Goal: Task Accomplishment & Management: Manage account settings

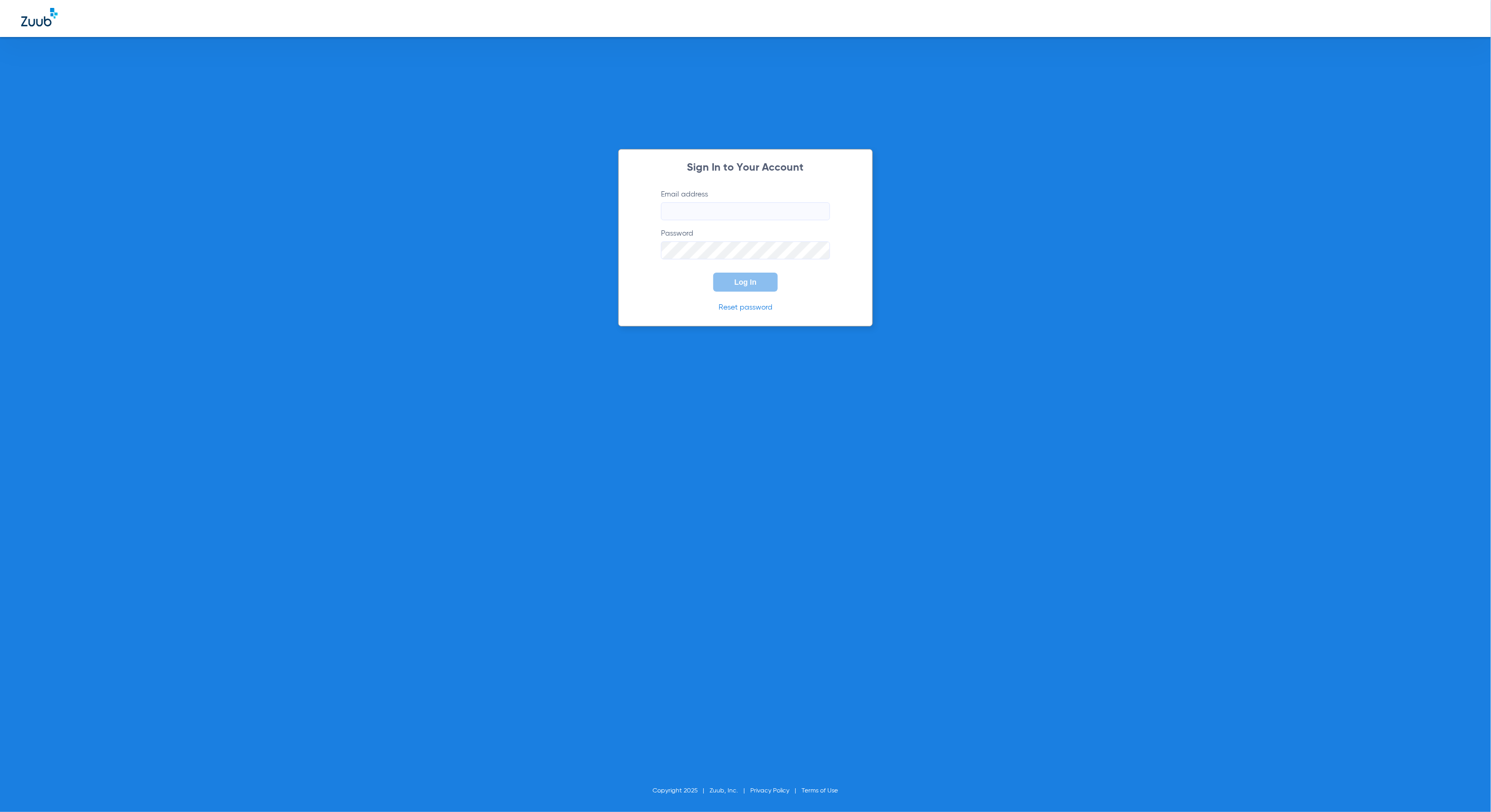
type input "[EMAIL_ADDRESS][DOMAIN_NAME]"
click at [747, 277] on button "Log In" at bounding box center [745, 282] width 64 height 19
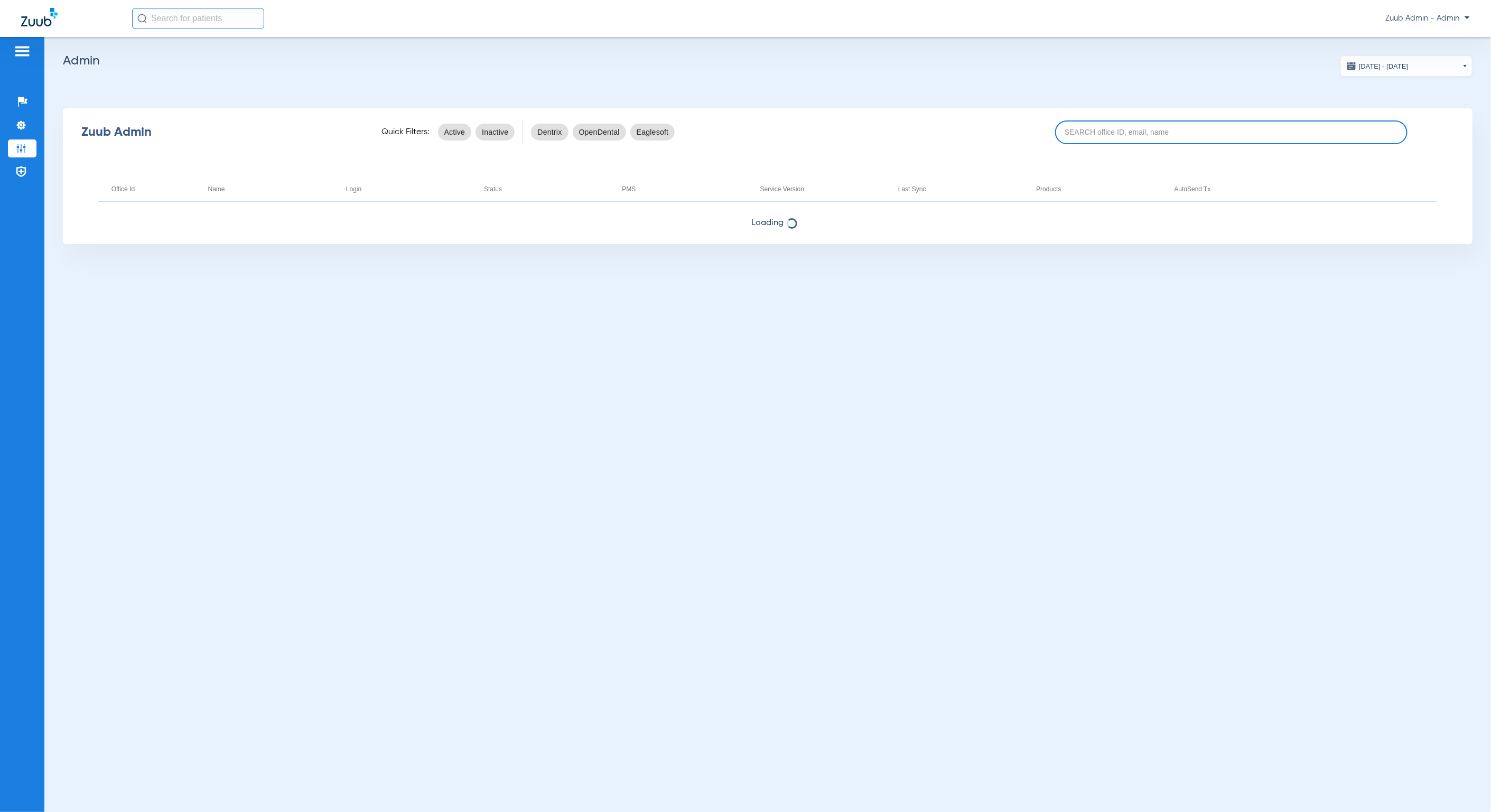
click at [1106, 124] on input at bounding box center [1231, 132] width 352 height 24
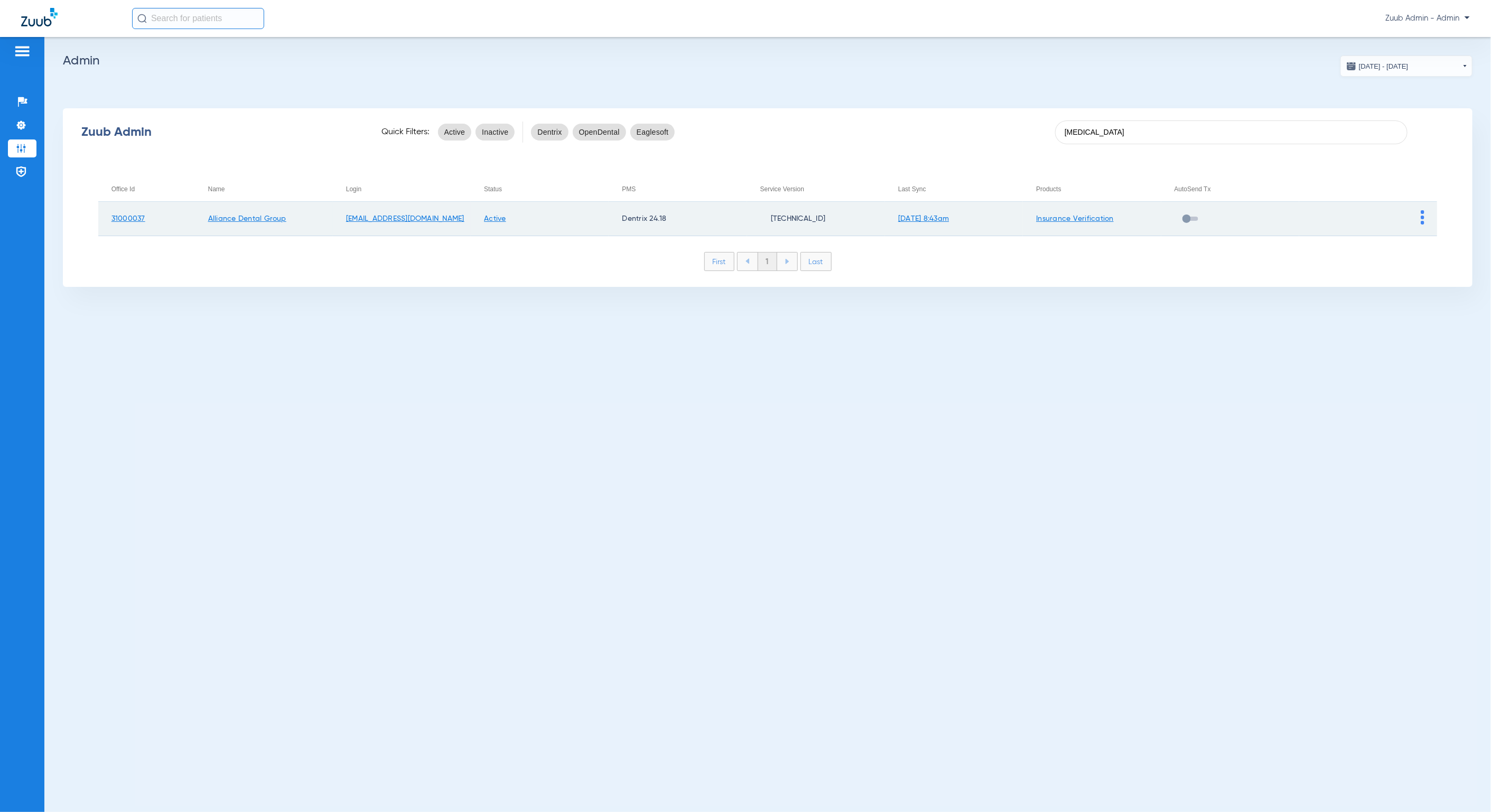
type input "[MEDICAL_DATA]"
click at [1423, 223] on img at bounding box center [1423, 217] width 3 height 14
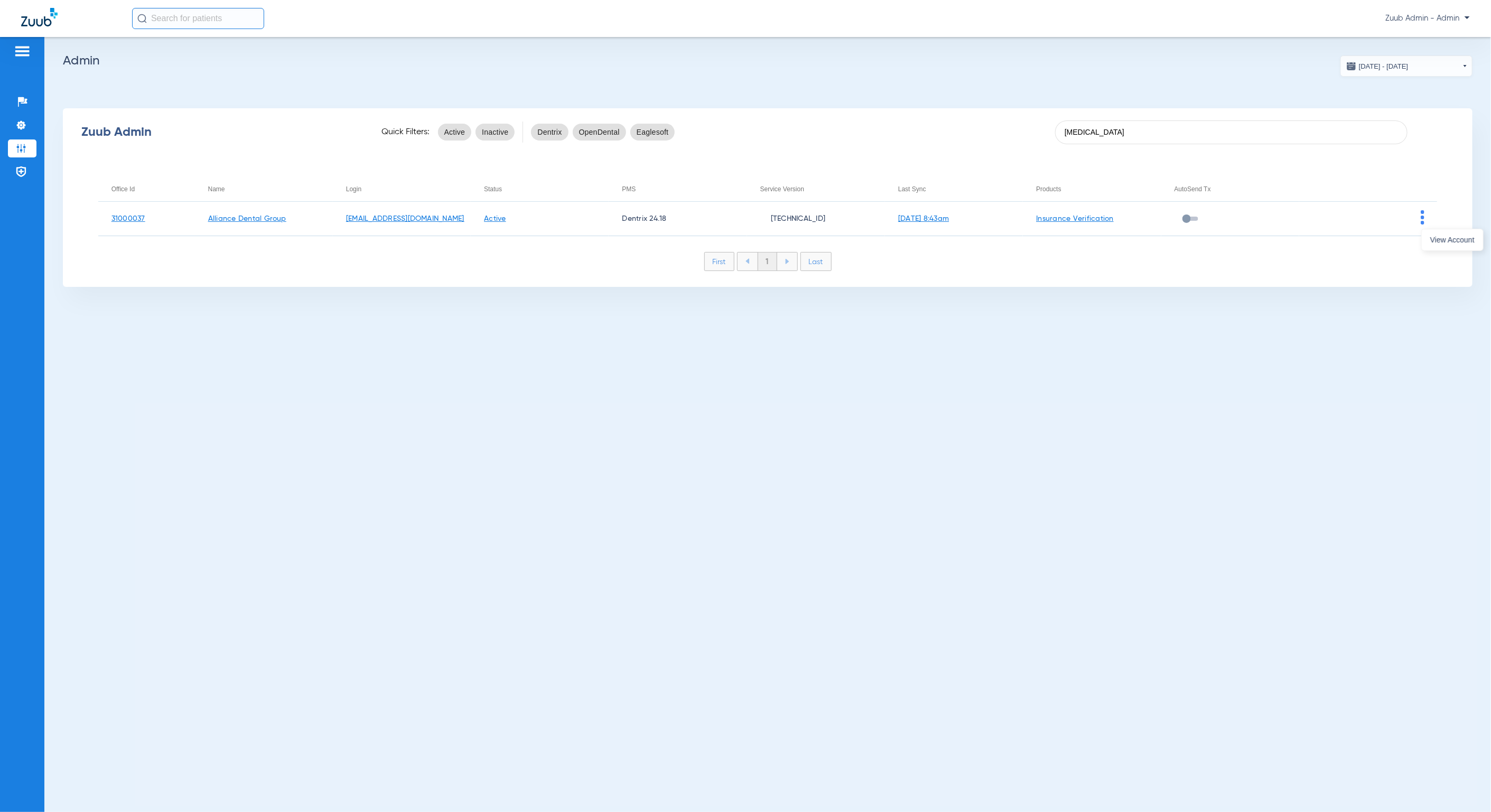
drag, startPoint x: 1434, startPoint y: 237, endPoint x: 1438, endPoint y: 254, distance: 17.5
click at [1434, 238] on span "View Account" at bounding box center [1452, 240] width 45 height 8
click at [21, 100] on img at bounding box center [21, 102] width 10 height 10
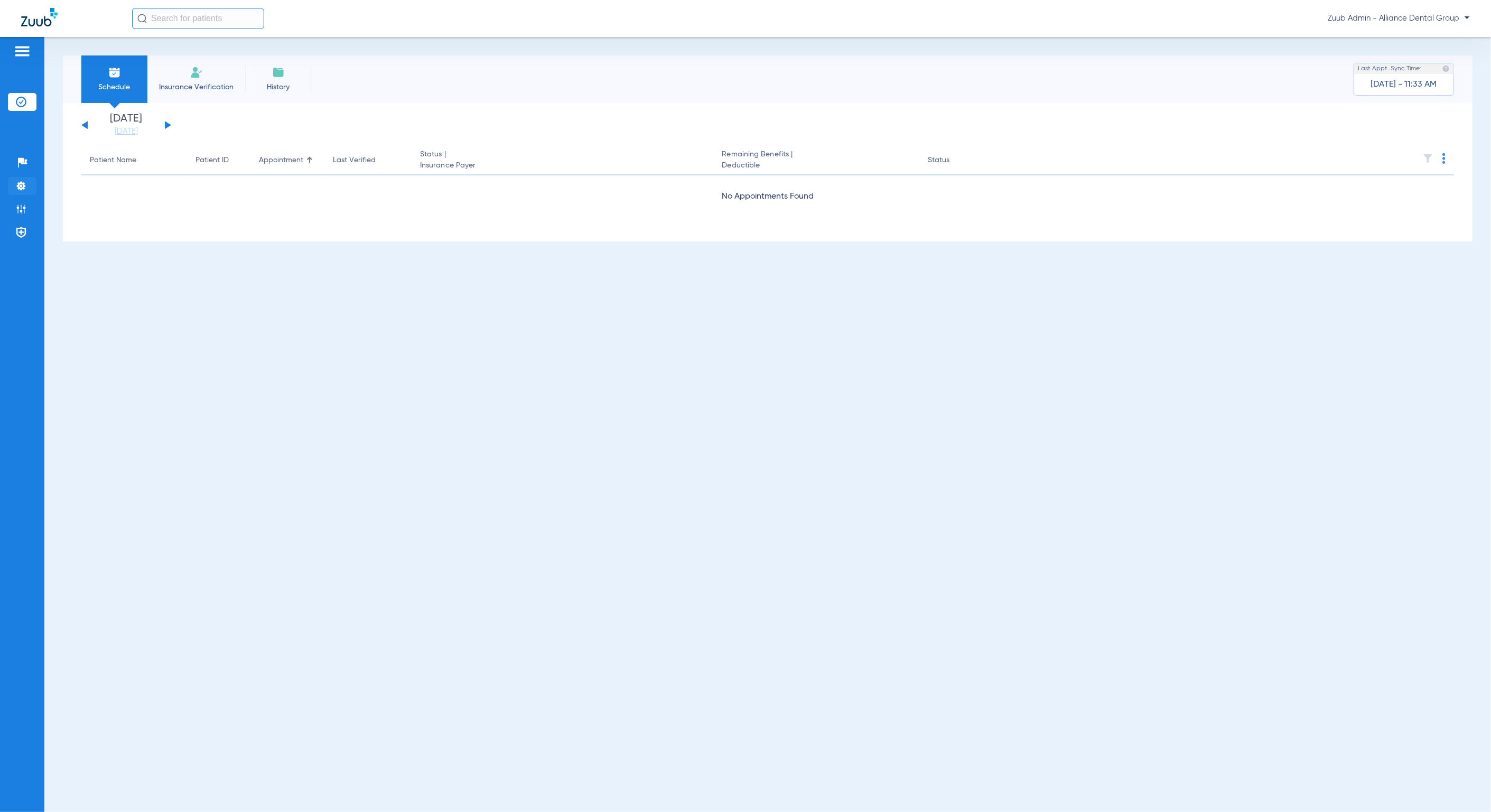
click at [21, 182] on img at bounding box center [21, 186] width 10 height 10
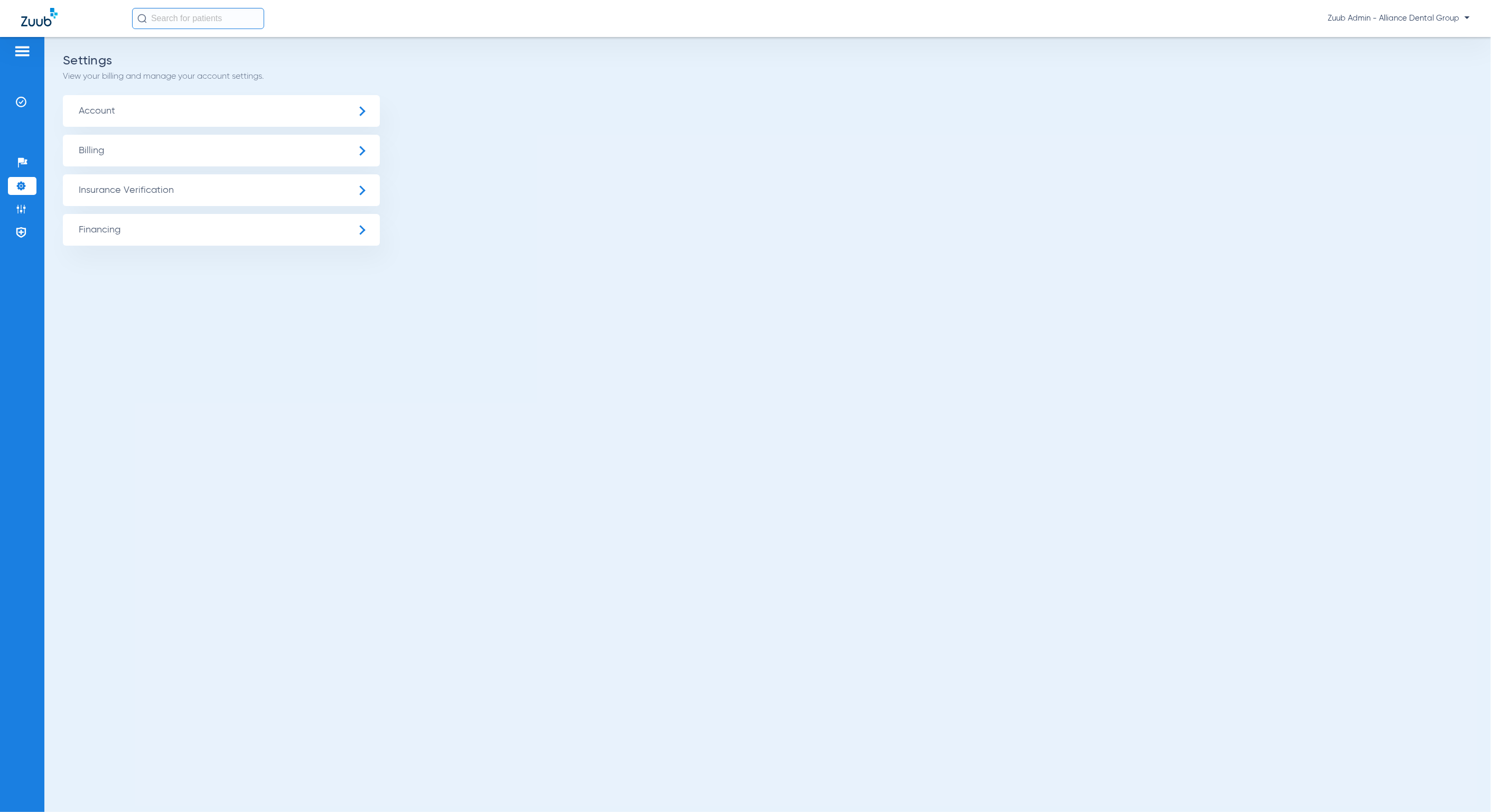
click at [215, 194] on span "Insurance Verification" at bounding box center [222, 190] width 317 height 32
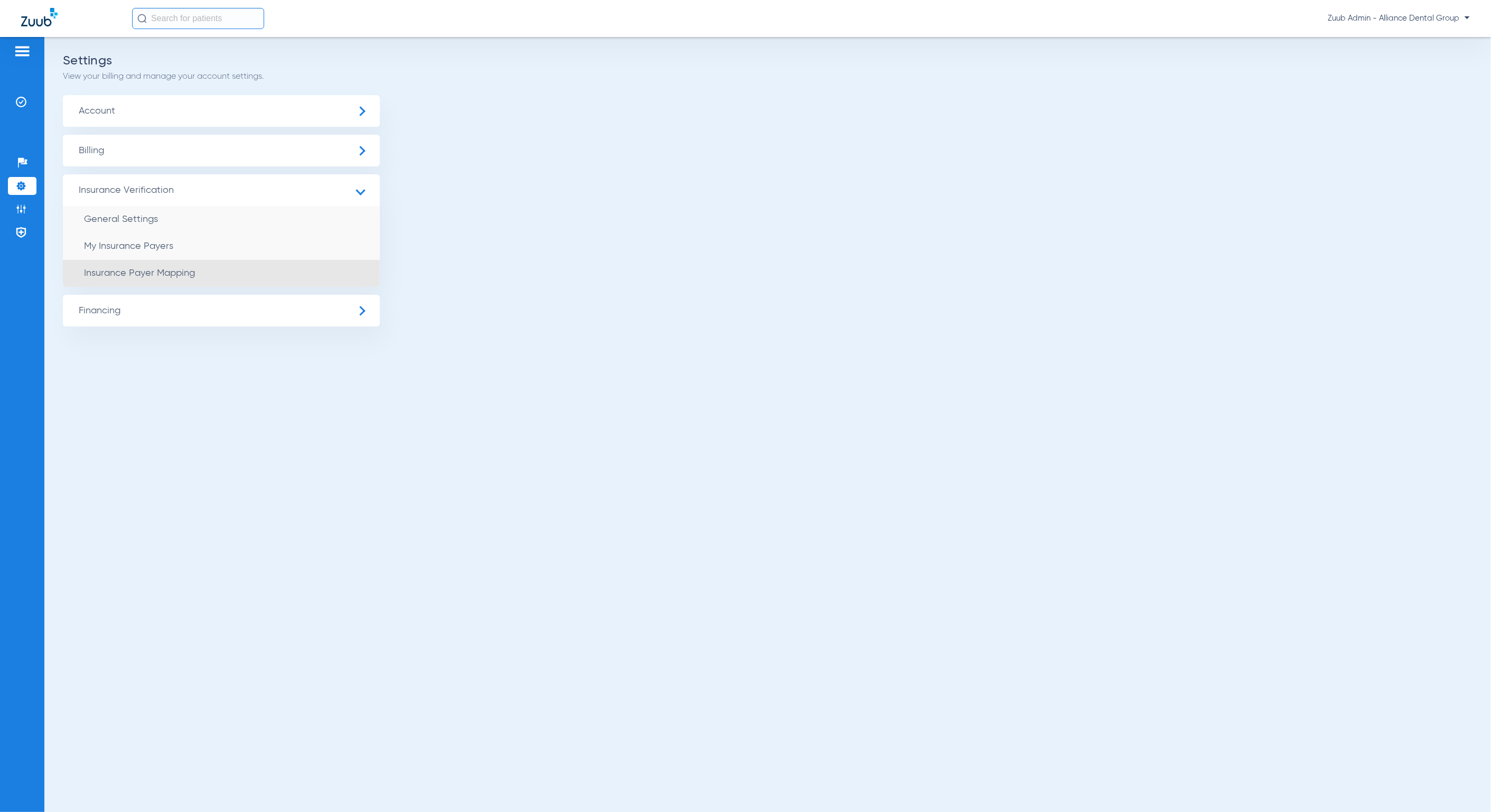
click at [282, 270] on li "Insurance Payer Mapping" at bounding box center [222, 273] width 317 height 27
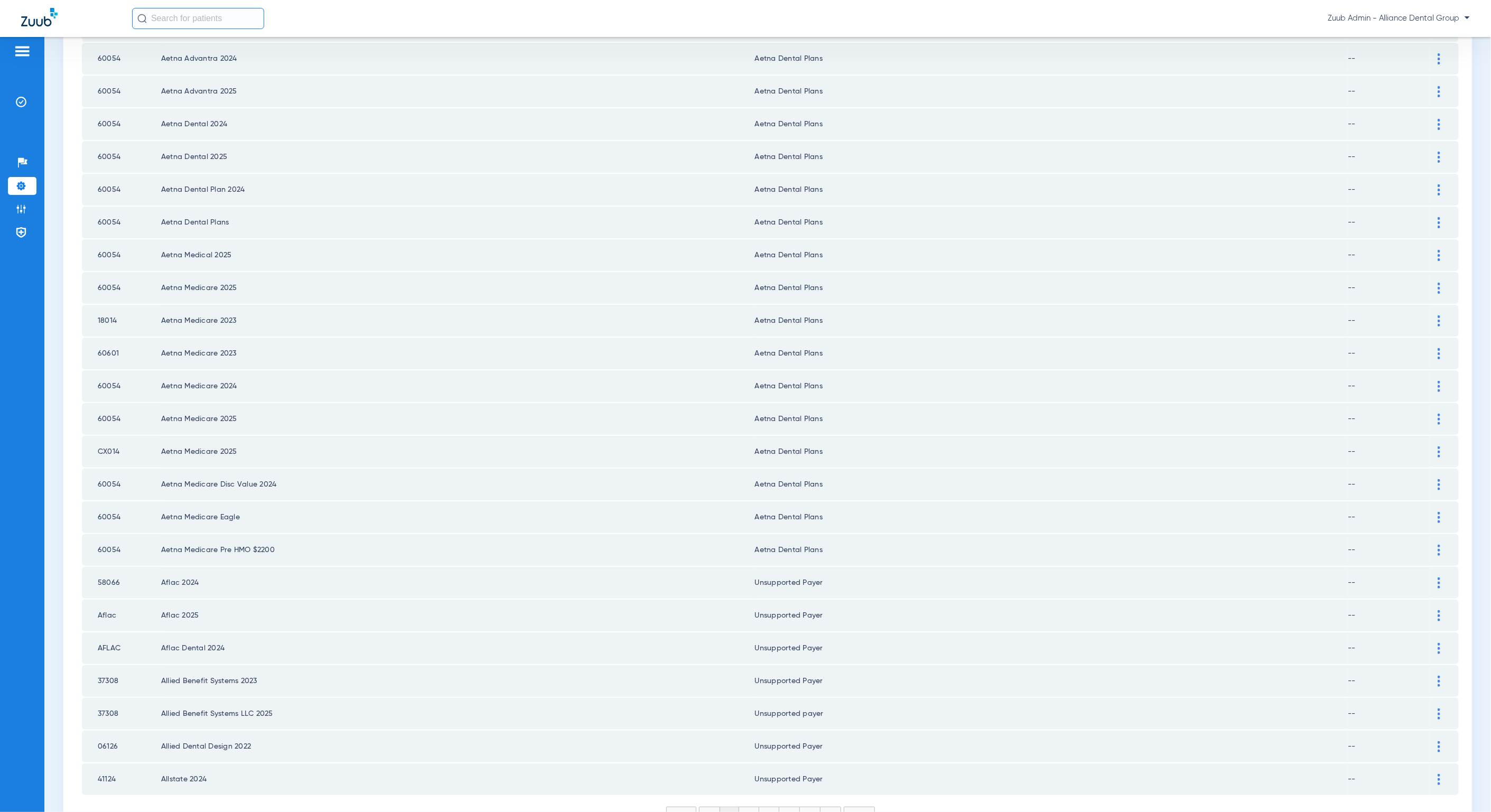
scroll to position [1044, 0]
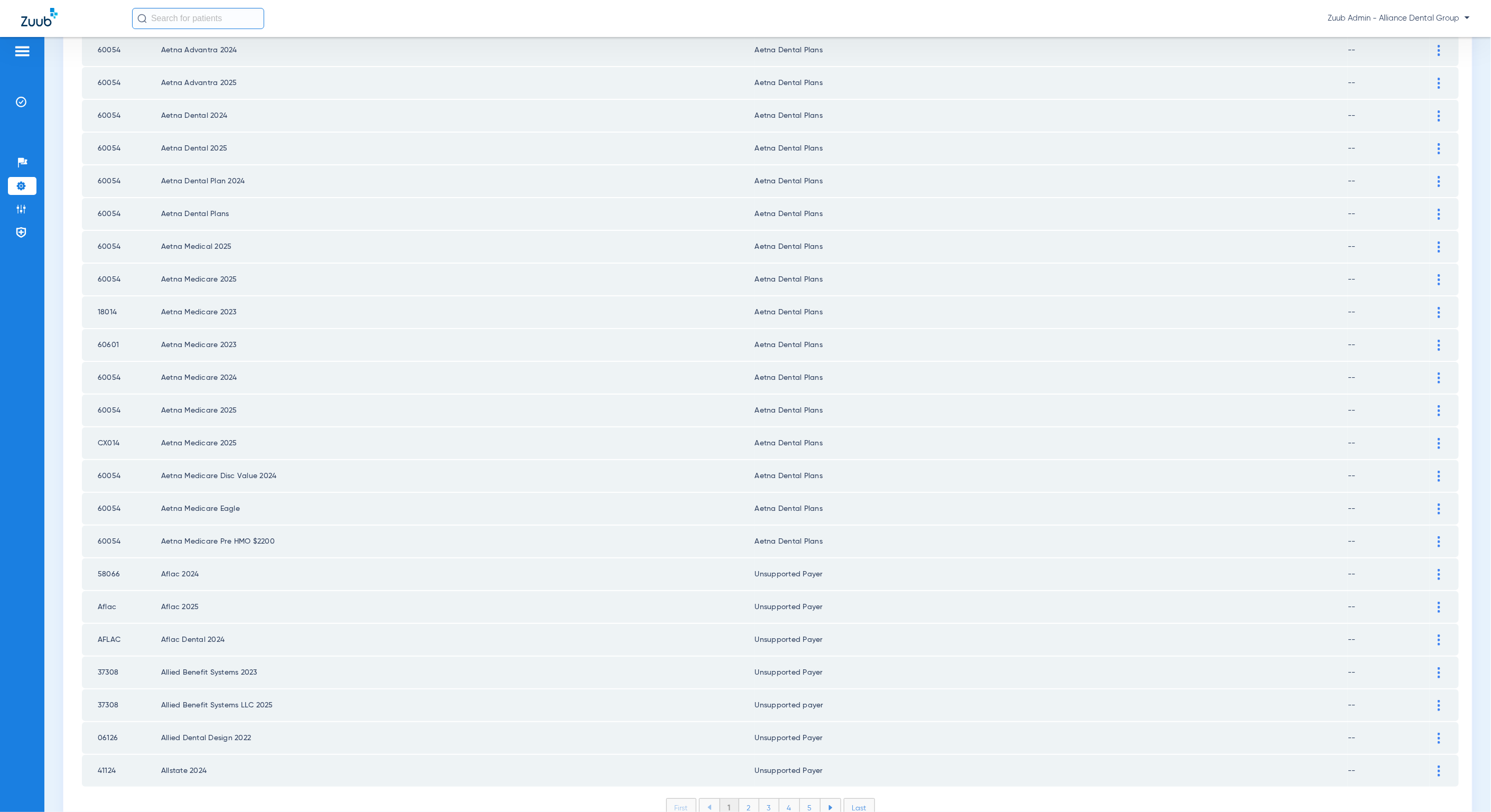
click at [851, 798] on li "Last" at bounding box center [860, 807] width 31 height 19
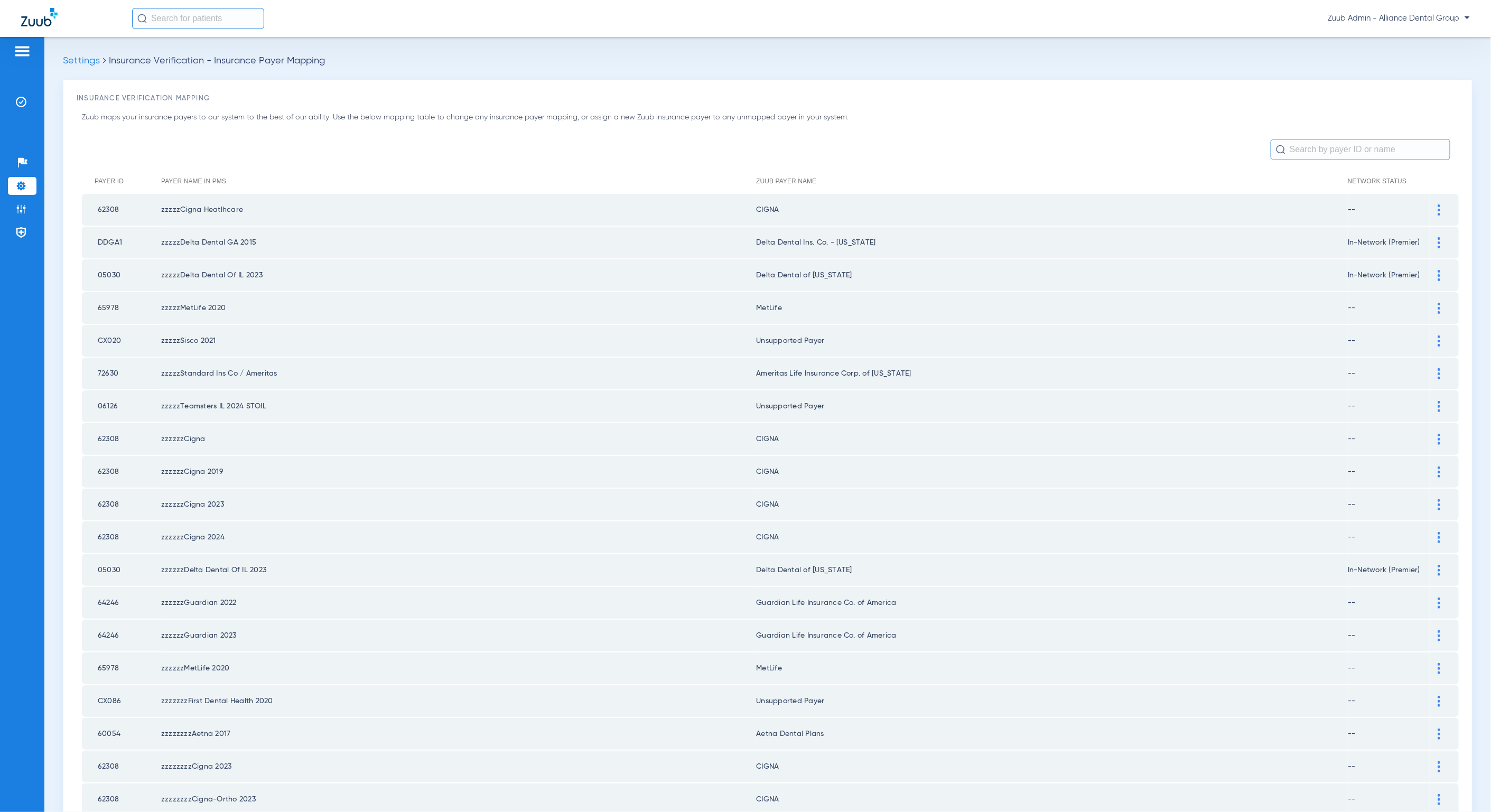
scroll to position [156, 0]
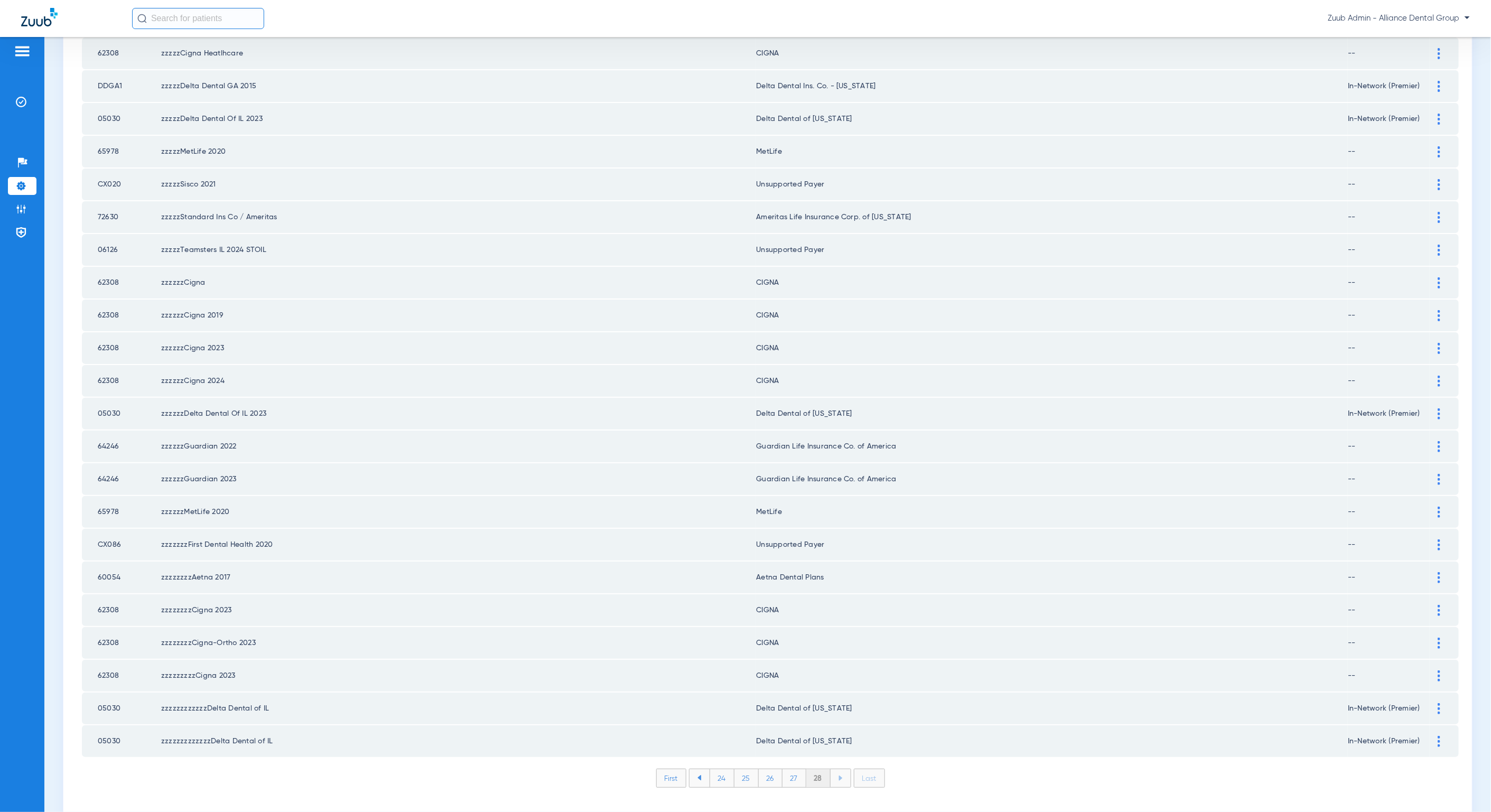
click at [788, 769] on li "27" at bounding box center [794, 778] width 24 height 18
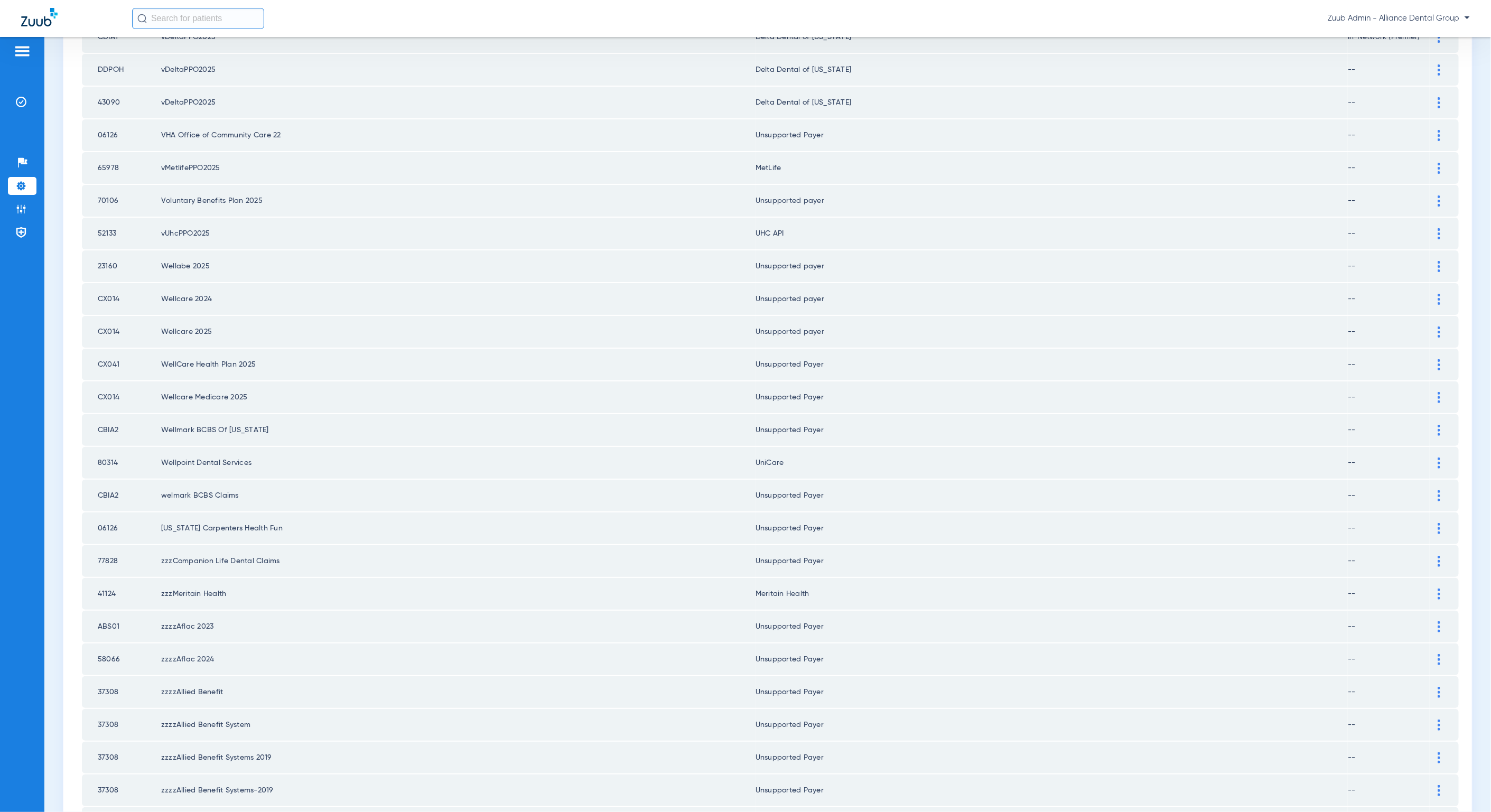
scroll to position [640, 0]
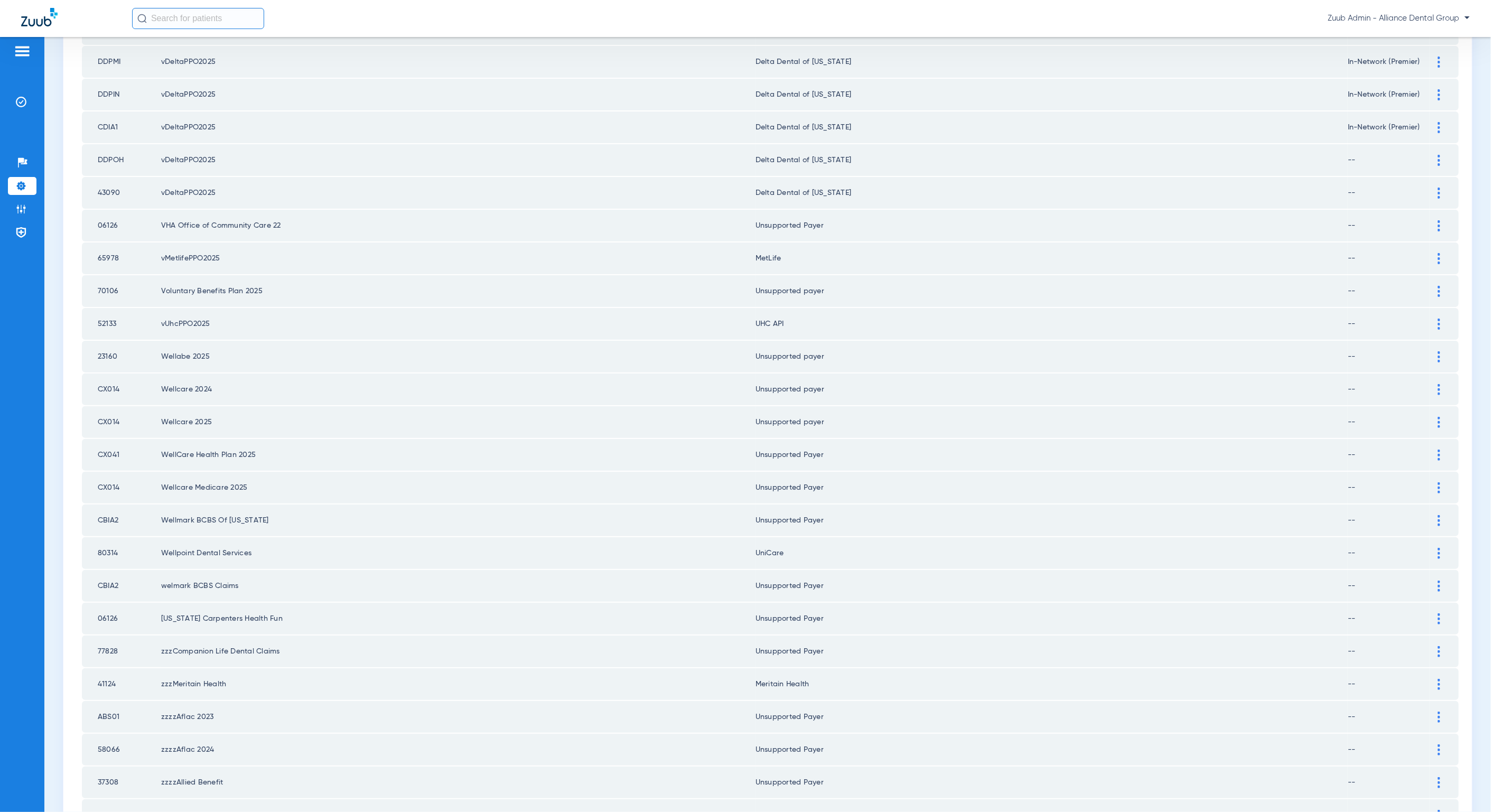
click at [1432, 318] on div at bounding box center [1439, 324] width 19 height 11
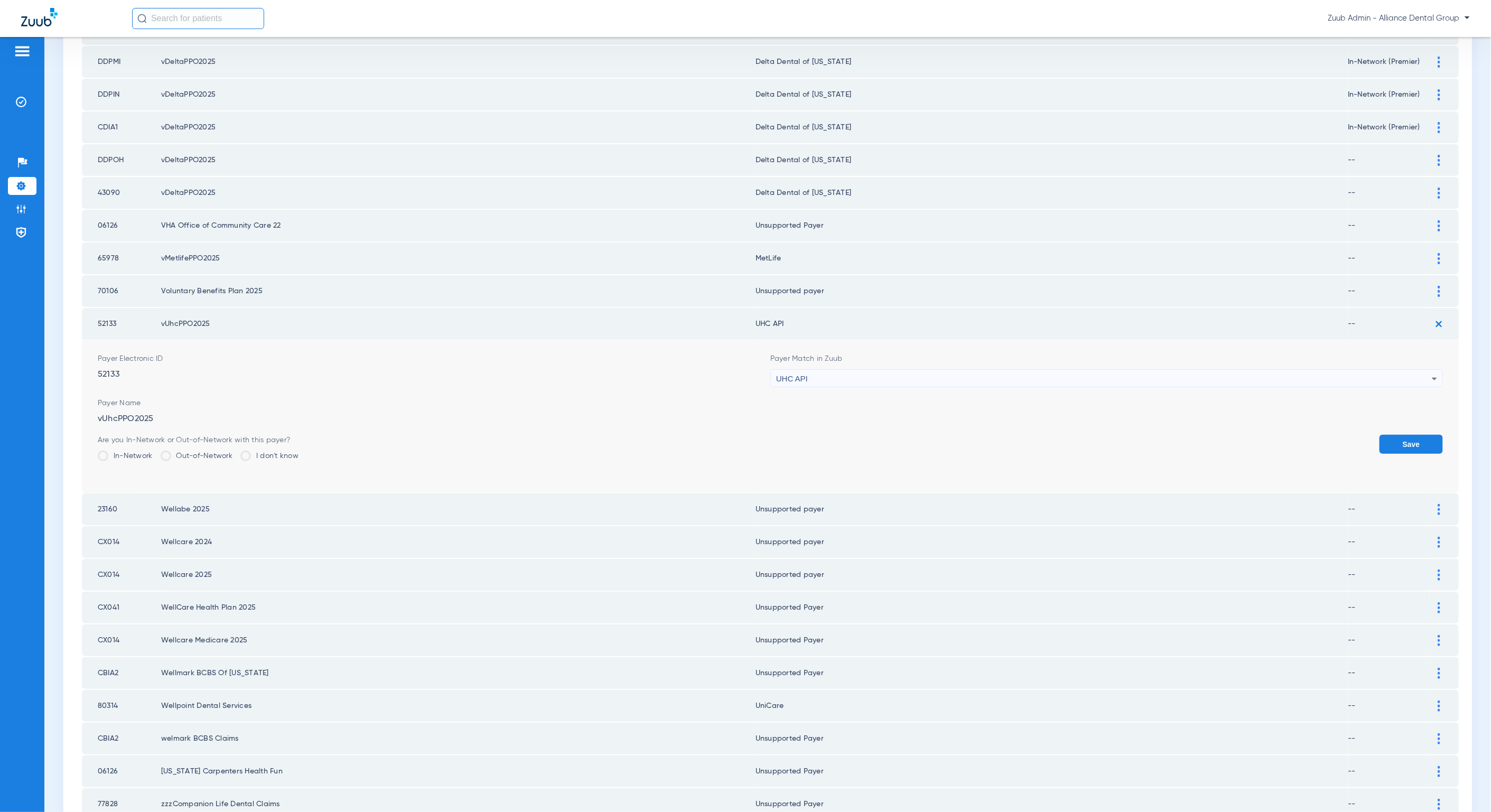
click at [860, 370] on div "UHC API" at bounding box center [1104, 379] width 656 height 18
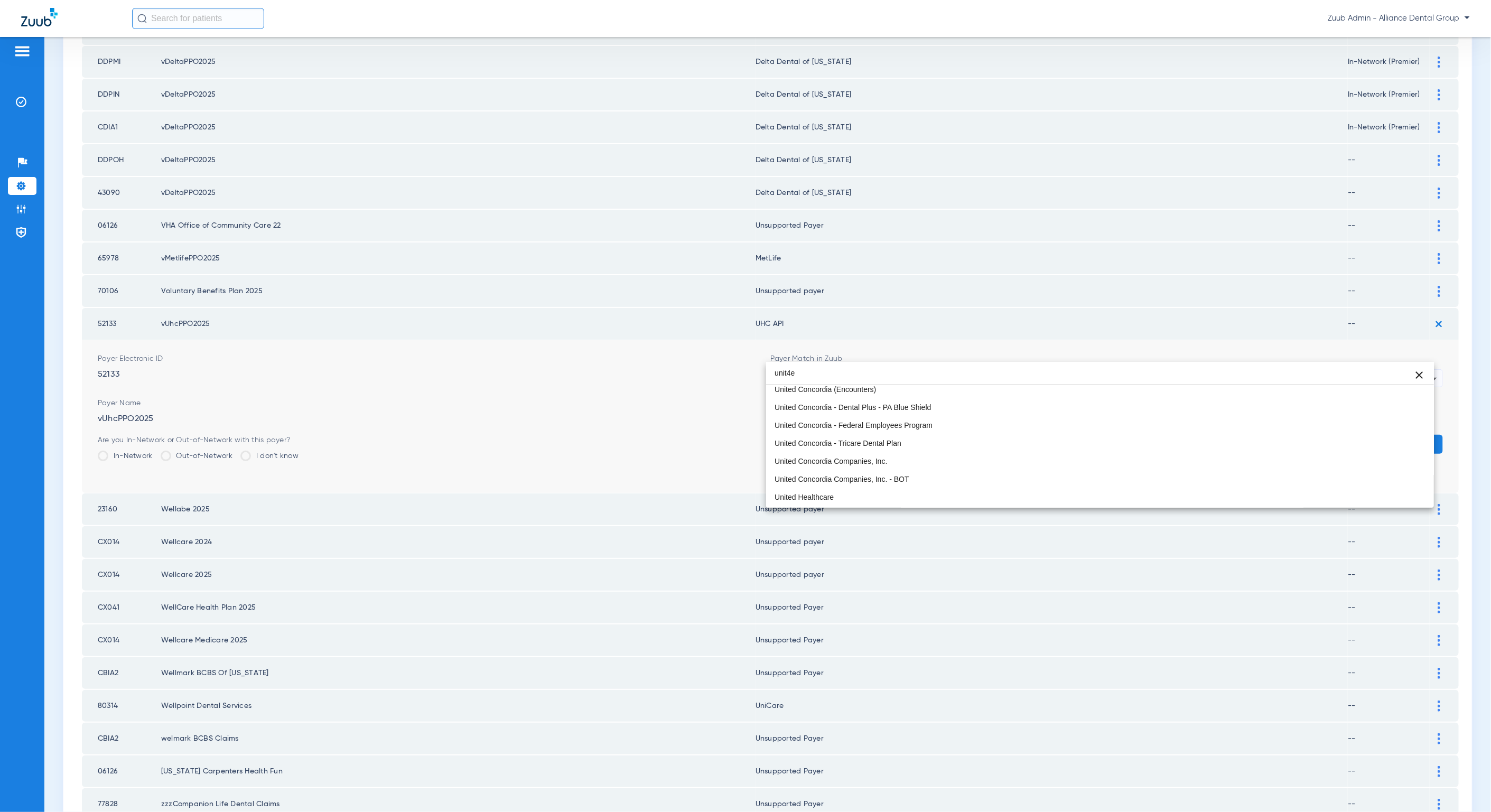
scroll to position [0, 0]
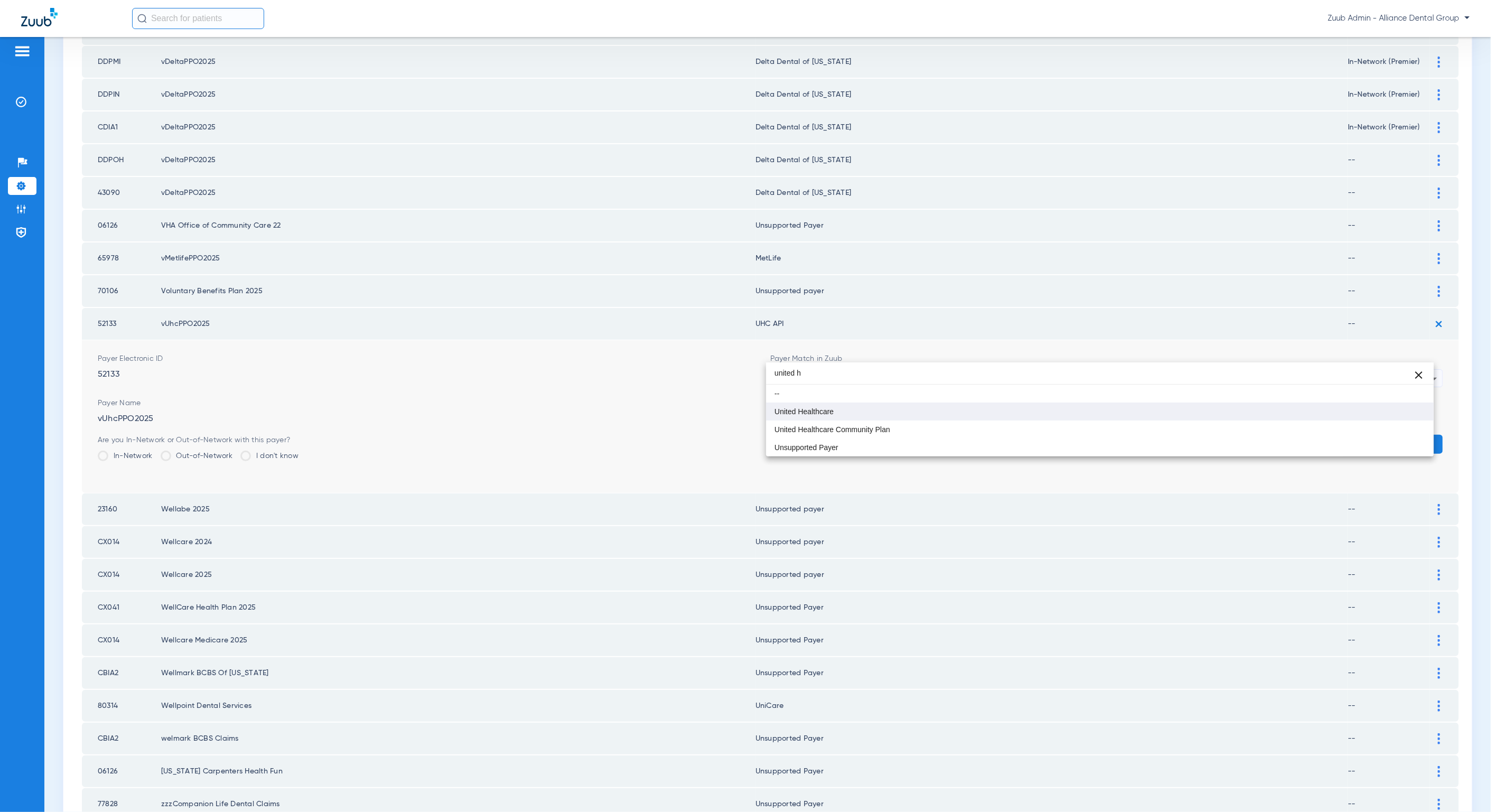
type input "united h"
click at [899, 417] on mat-option "United Healthcare" at bounding box center [1100, 411] width 668 height 18
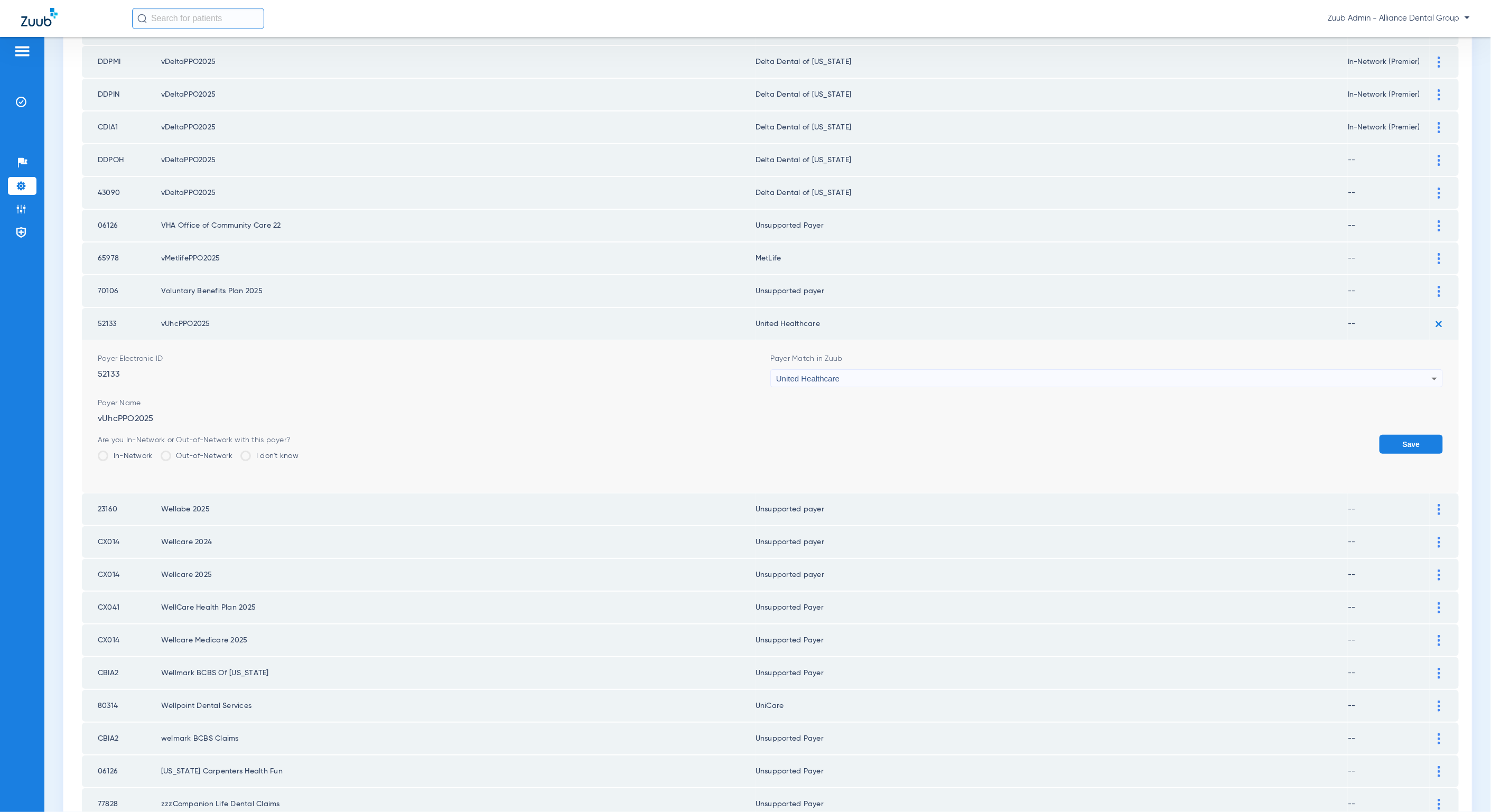
click at [1385, 435] on button "Save" at bounding box center [1411, 444] width 64 height 19
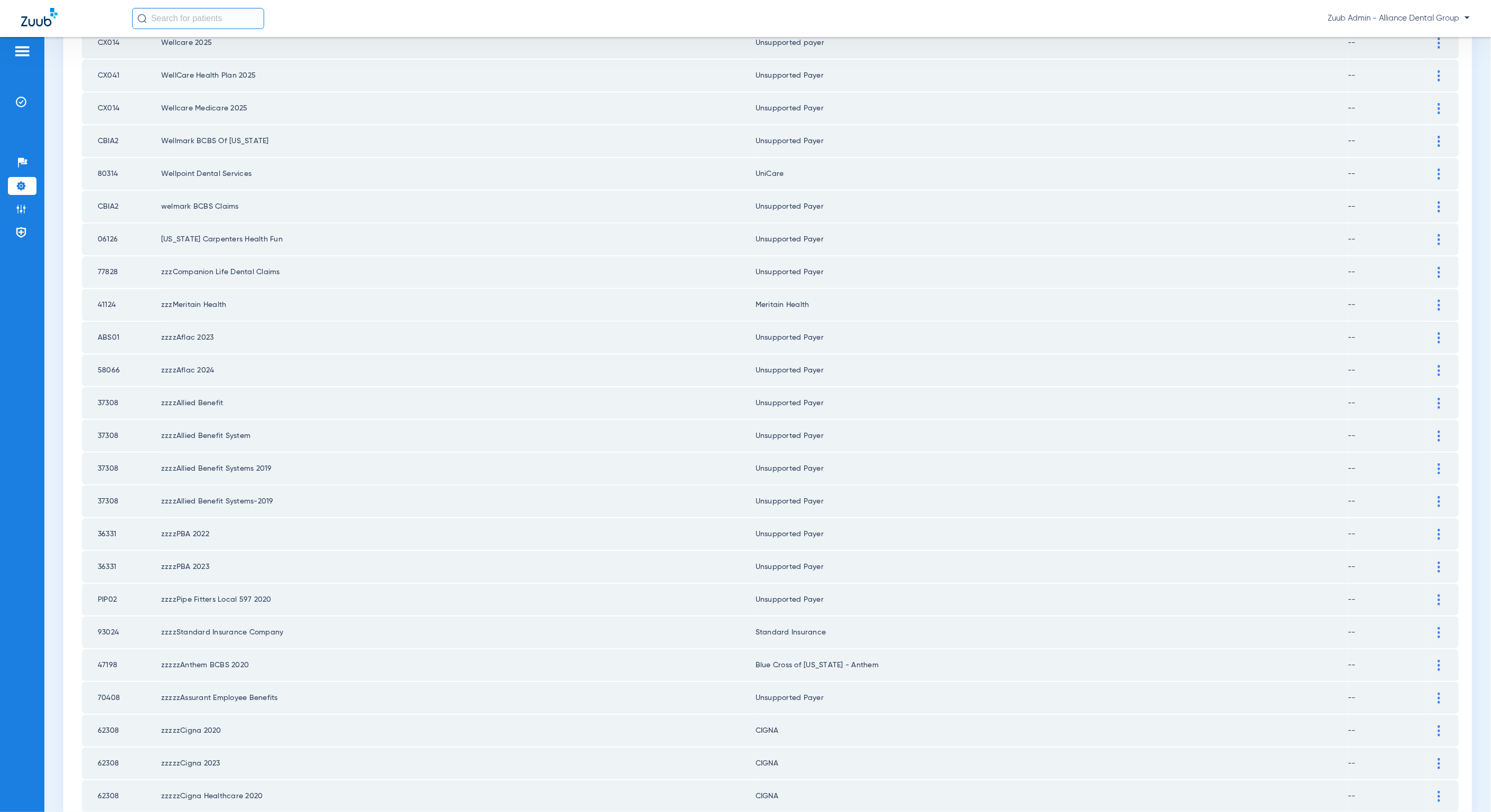
scroll to position [1044, 0]
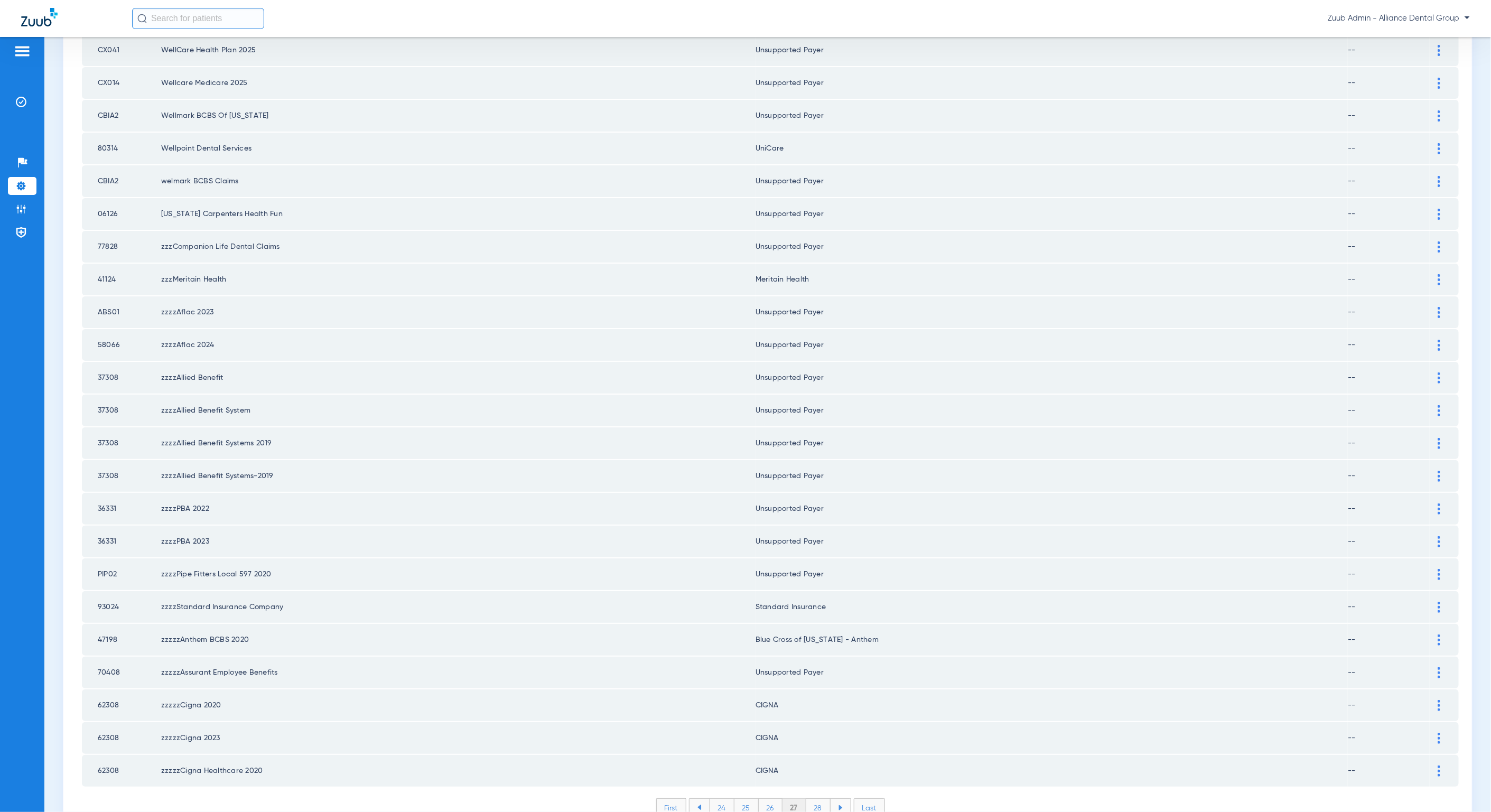
click at [767, 799] on li "26" at bounding box center [770, 807] width 24 height 18
click at [797, 799] on li "27" at bounding box center [794, 807] width 24 height 18
click at [814, 799] on li "28" at bounding box center [818, 807] width 24 height 18
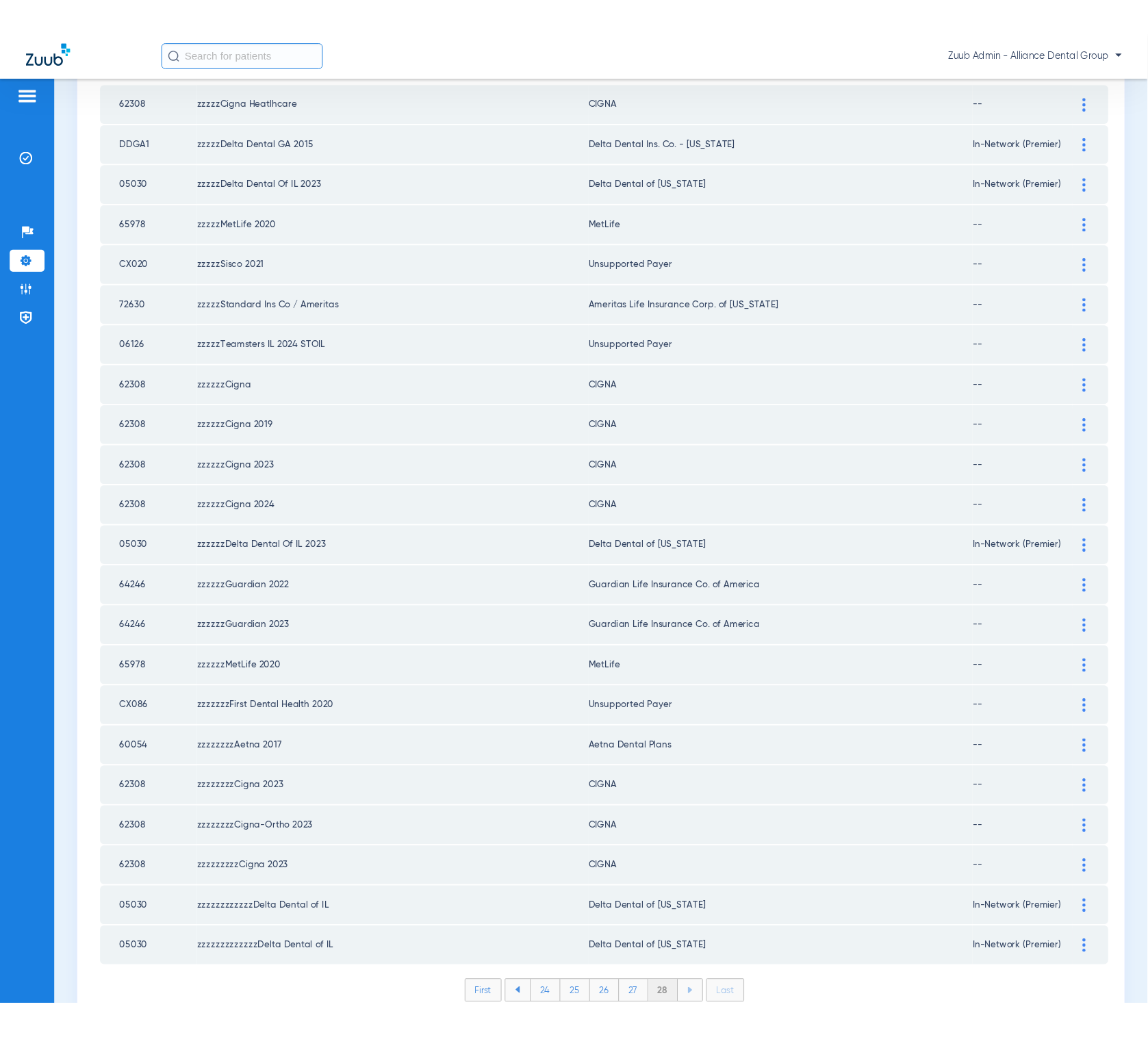
scroll to position [211, 0]
